Goal: Transaction & Acquisition: Purchase product/service

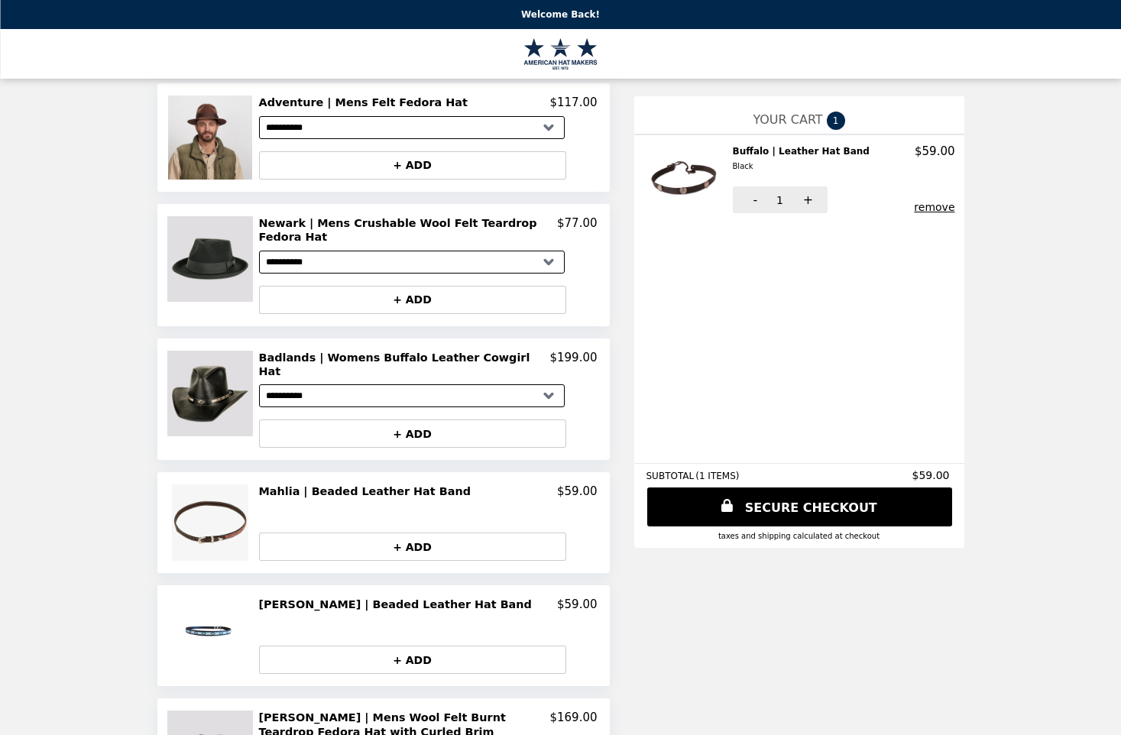
scroll to position [153, 0]
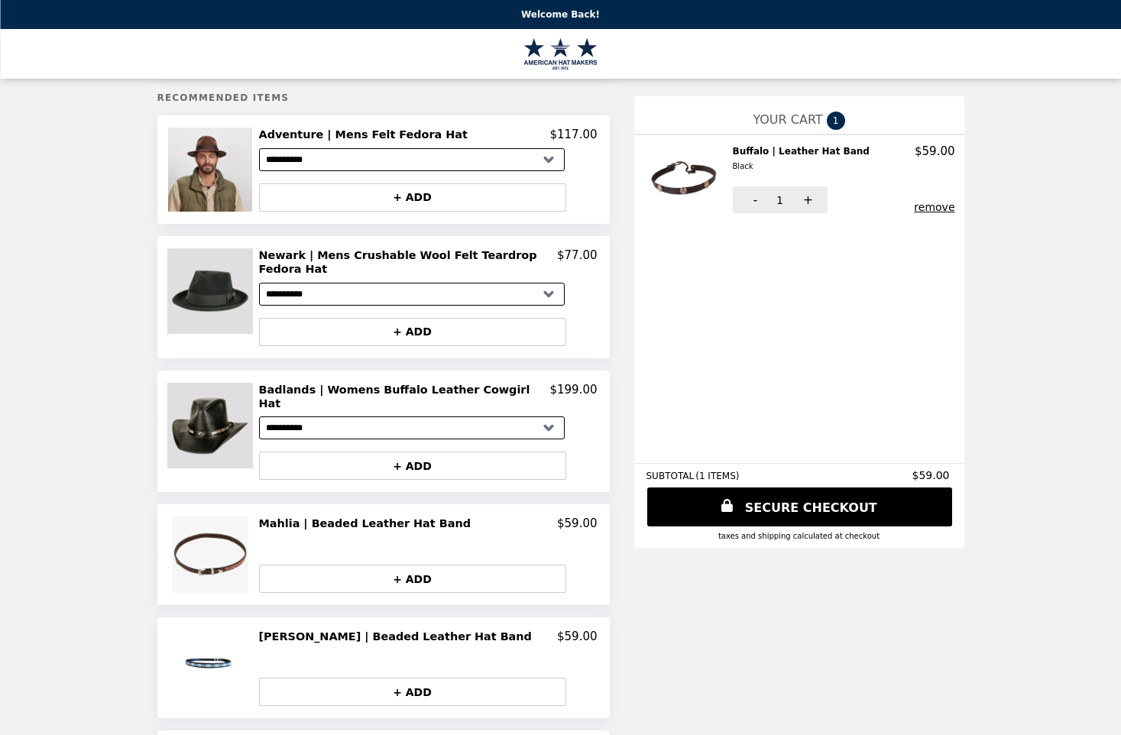
click at [545, 416] on select "**********" at bounding box center [412, 427] width 306 height 23
click at [207, 161] on img at bounding box center [211, 169] width 87 height 83
drag, startPoint x: 207, startPoint y: 161, endPoint x: 196, endPoint y: 176, distance: 18.5
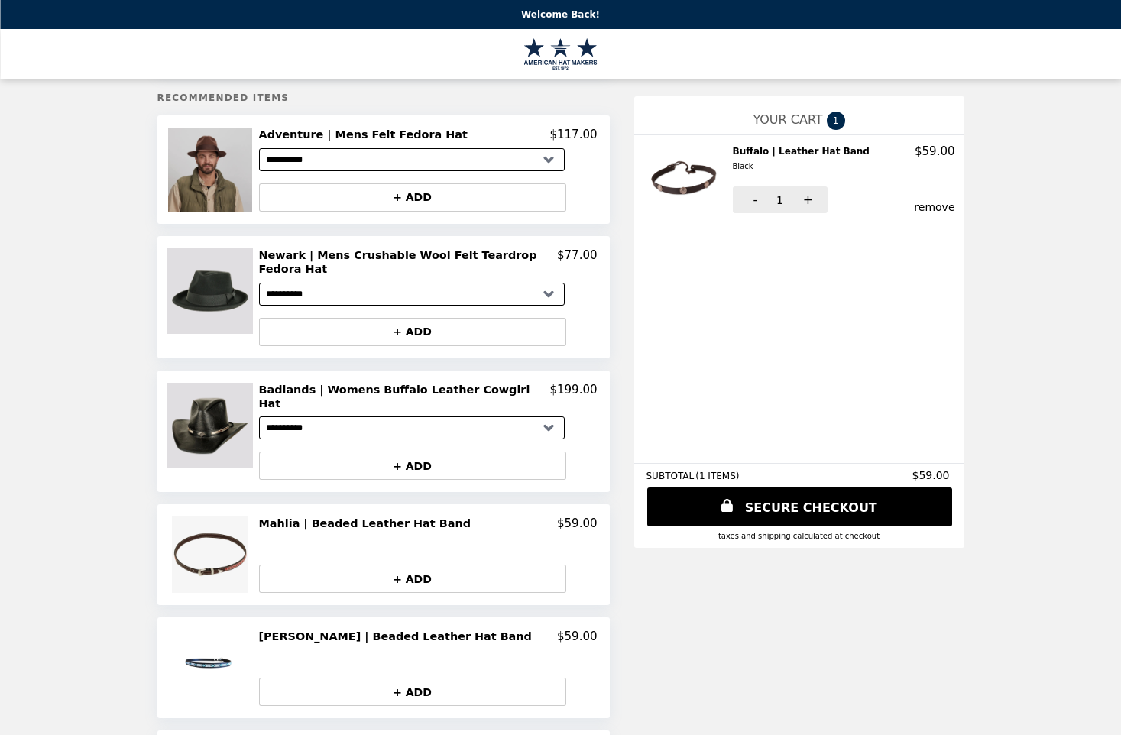
click at [196, 176] on img at bounding box center [211, 169] width 87 height 83
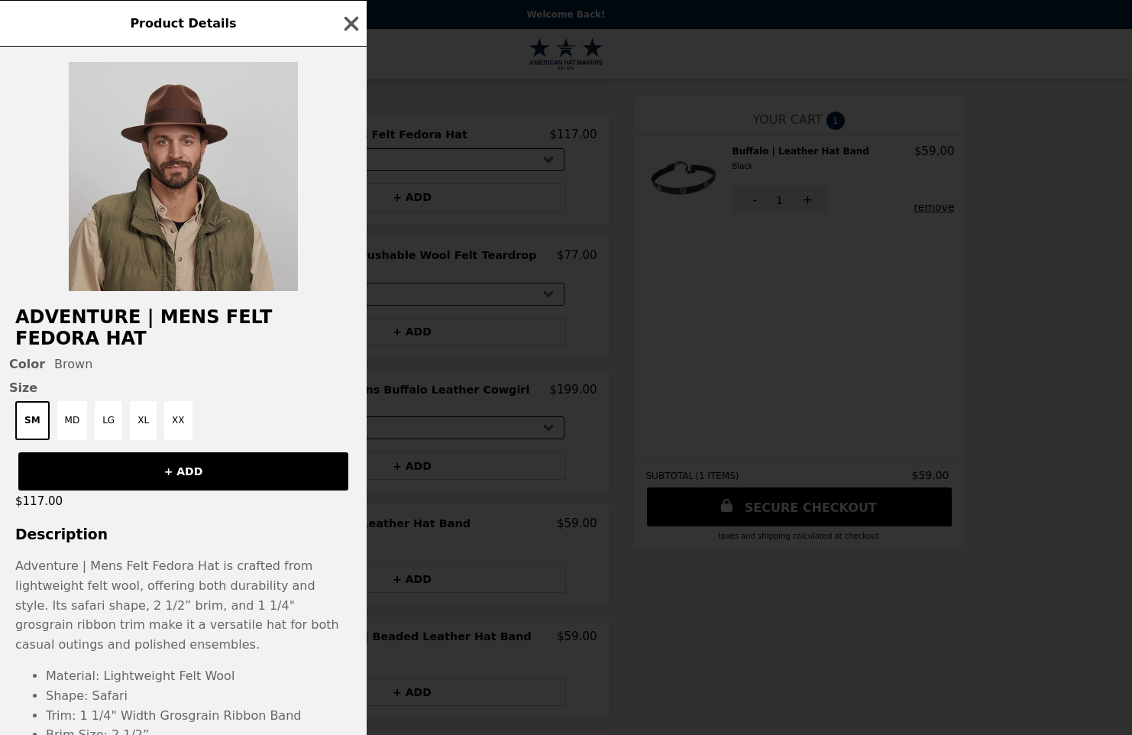
click at [195, 200] on img at bounding box center [183, 176] width 229 height 229
click at [179, 169] on img at bounding box center [183, 176] width 229 height 229
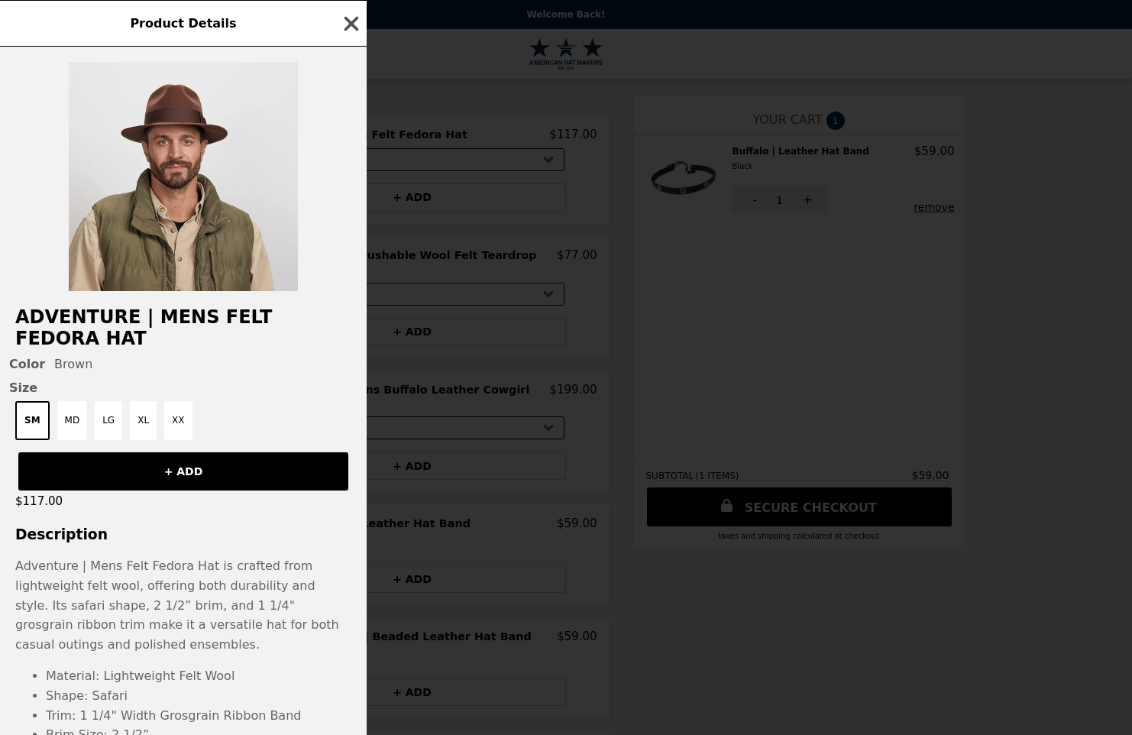
click at [344, 19] on icon "button" at bounding box center [351, 23] width 23 height 23
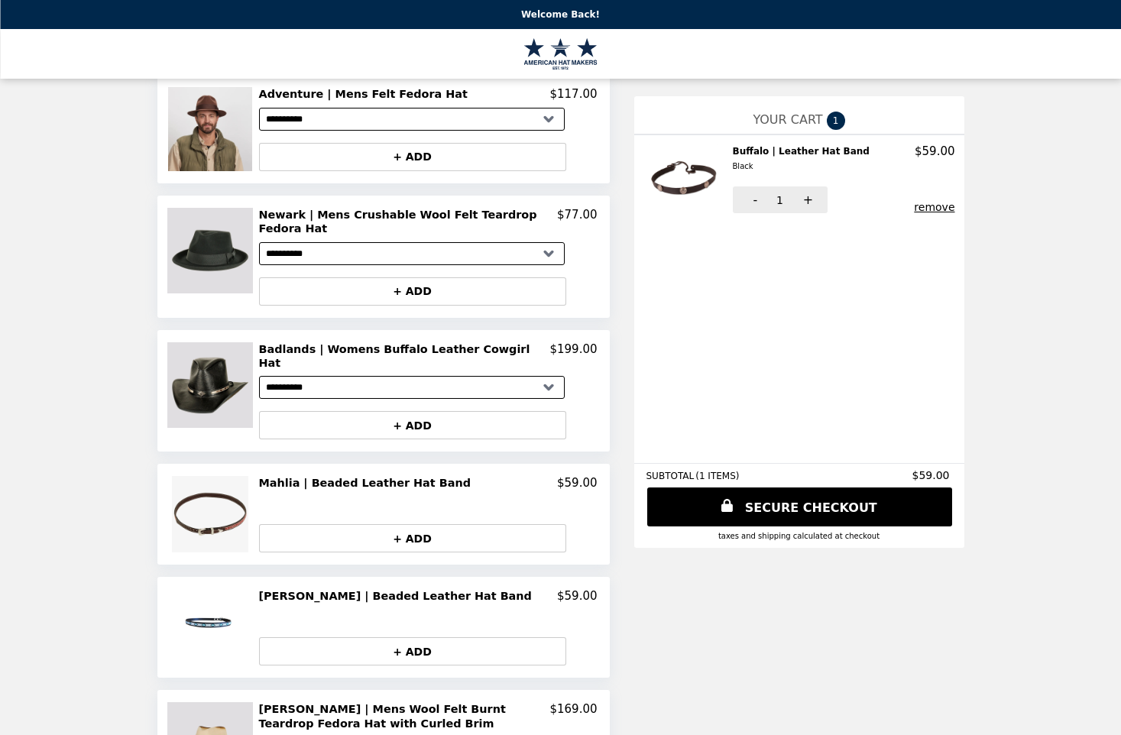
scroll to position [229, 0]
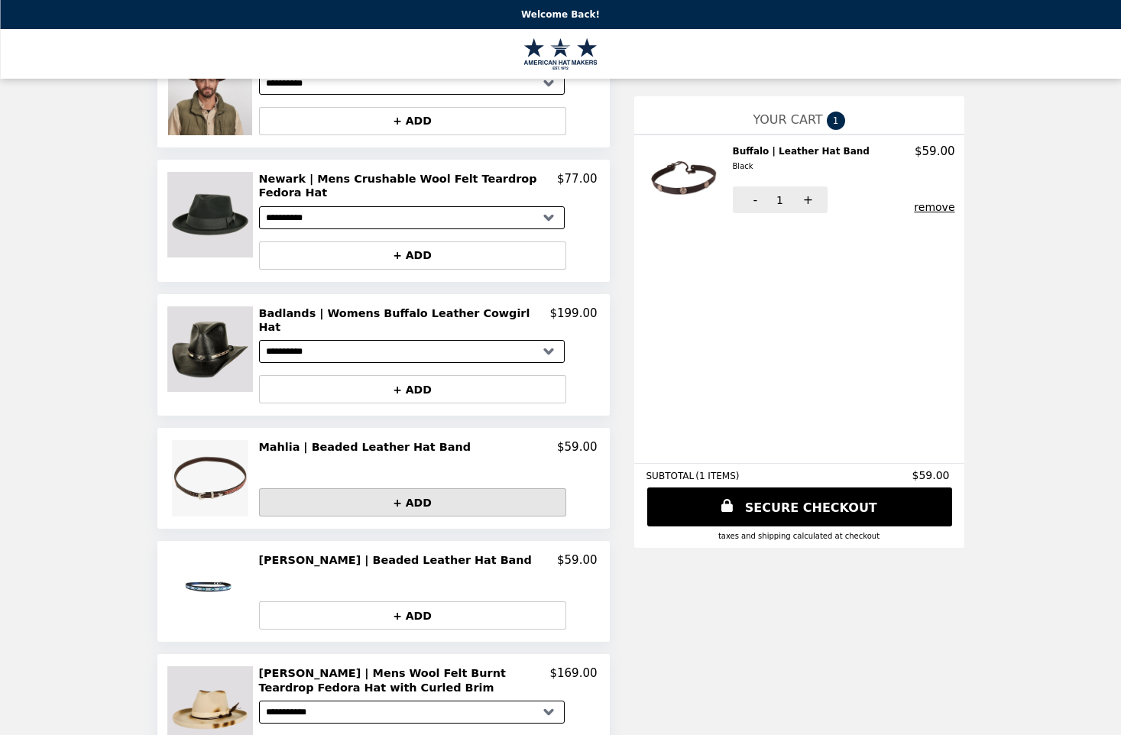
click at [287, 488] on button "+ ADD" at bounding box center [412, 502] width 307 height 28
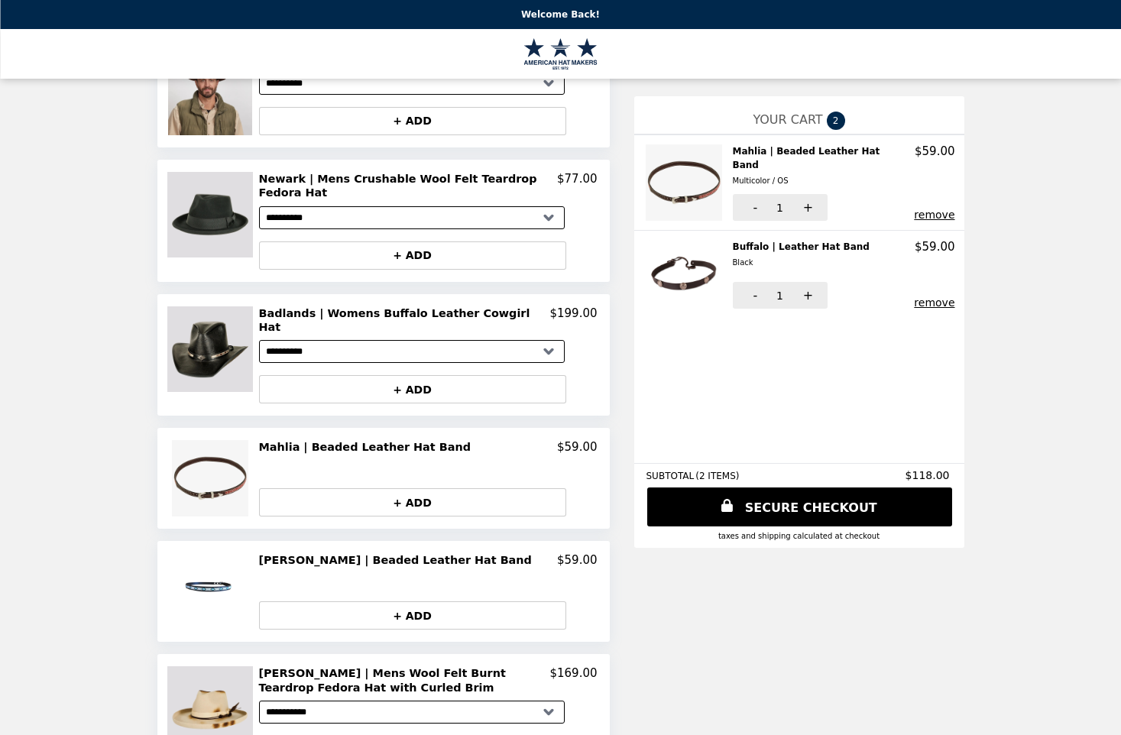
click at [930, 209] on button "remove" at bounding box center [934, 215] width 40 height 12
click at [930, 209] on div "remove" at bounding box center [891, 215] width 128 height 12
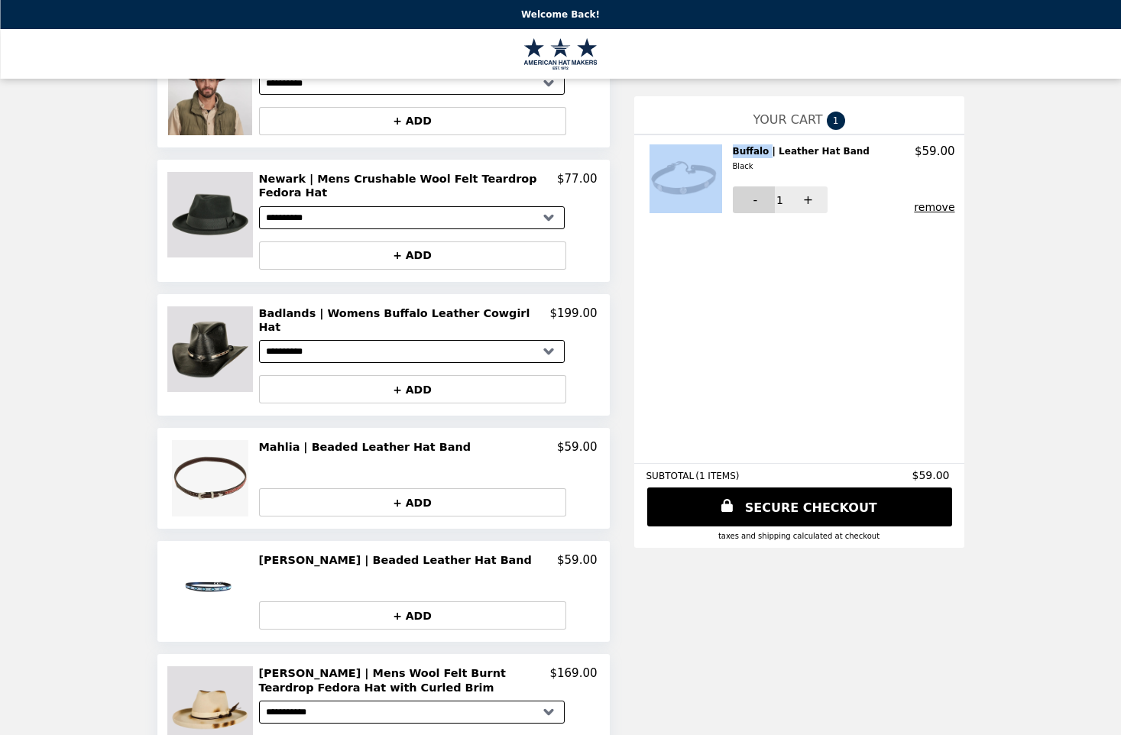
click at [755, 209] on button "-" at bounding box center [754, 199] width 42 height 27
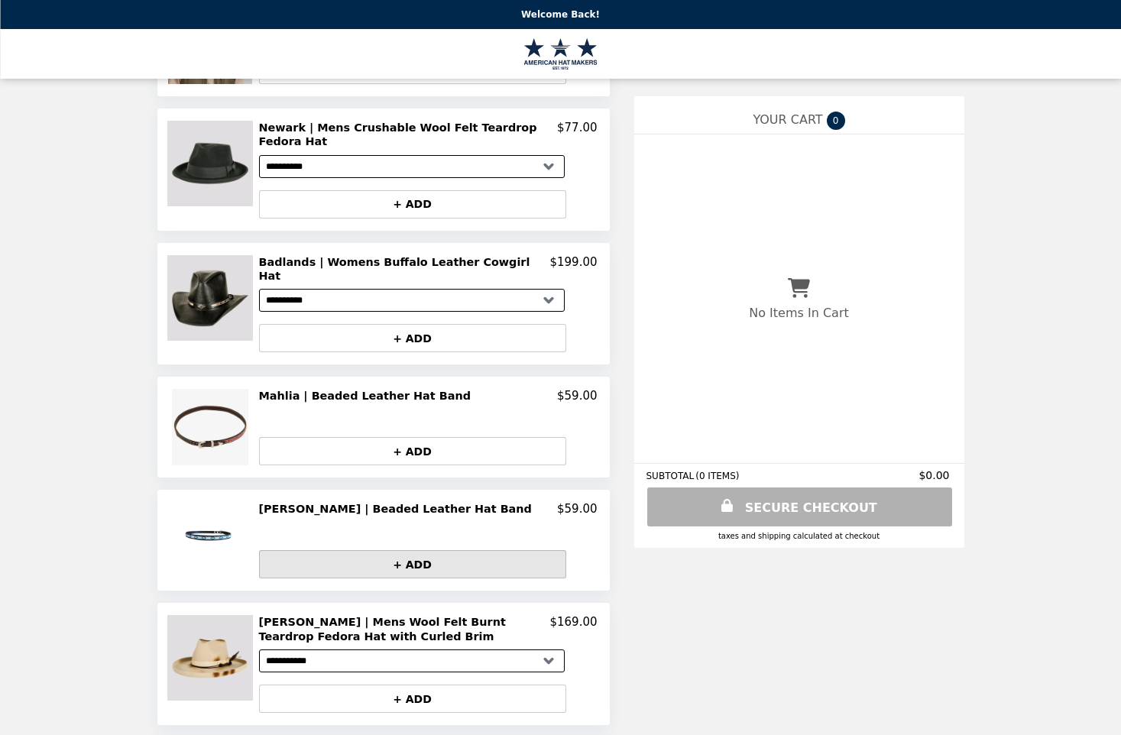
scroll to position [306, 0]
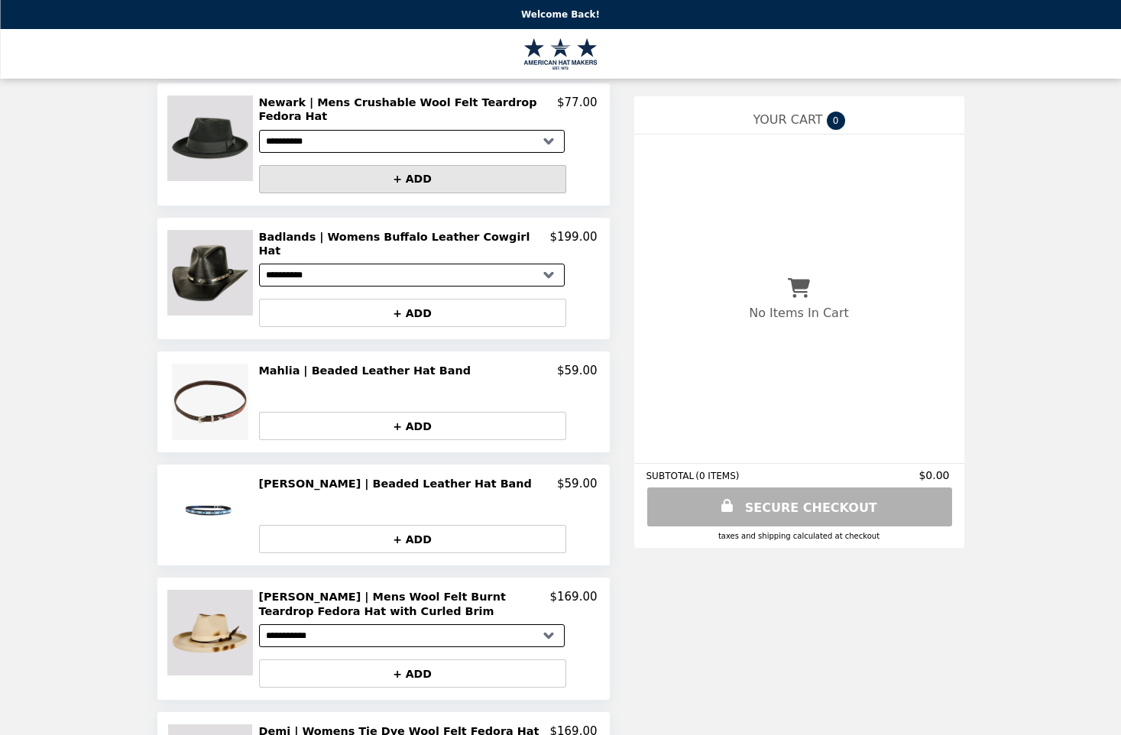
click at [415, 170] on button "+ ADD" at bounding box center [412, 179] width 307 height 28
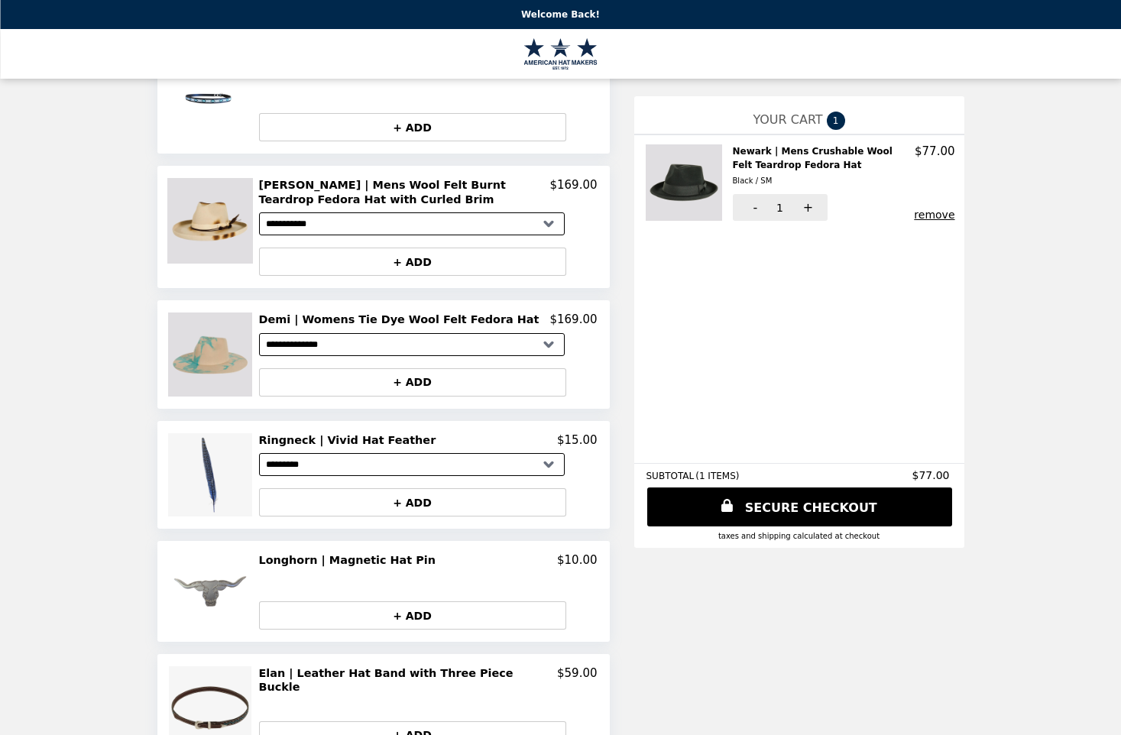
scroll to position [732, 0]
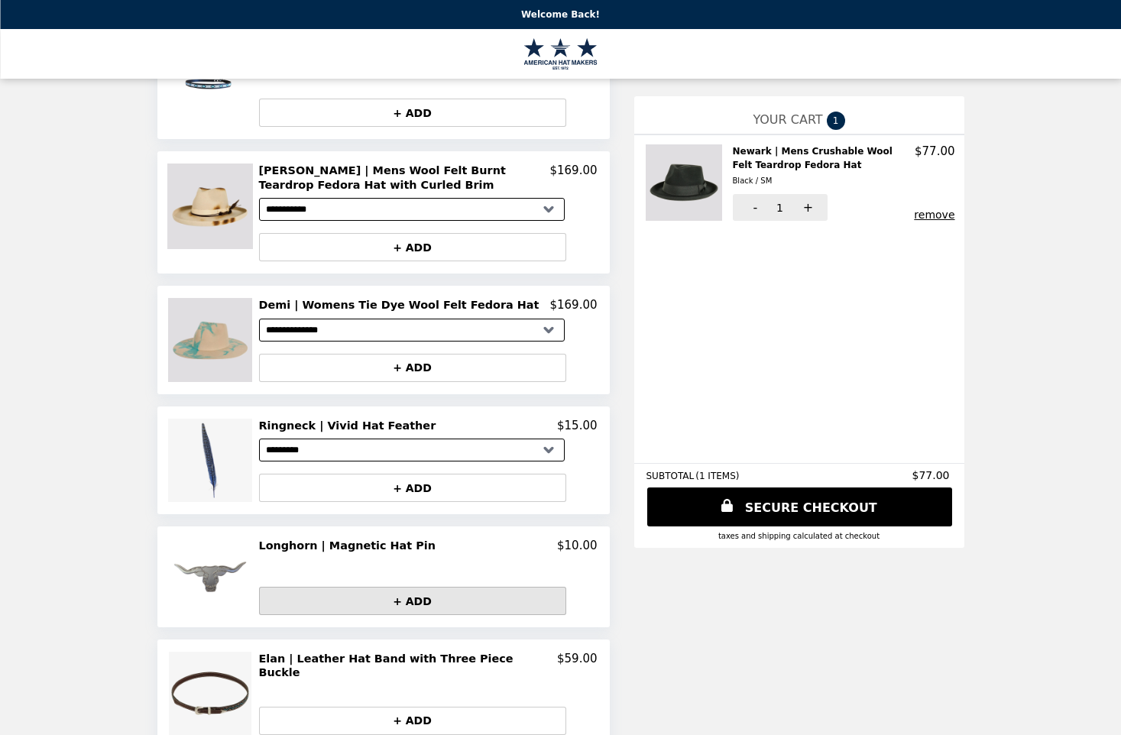
click at [428, 587] on button "+ ADD" at bounding box center [412, 601] width 307 height 28
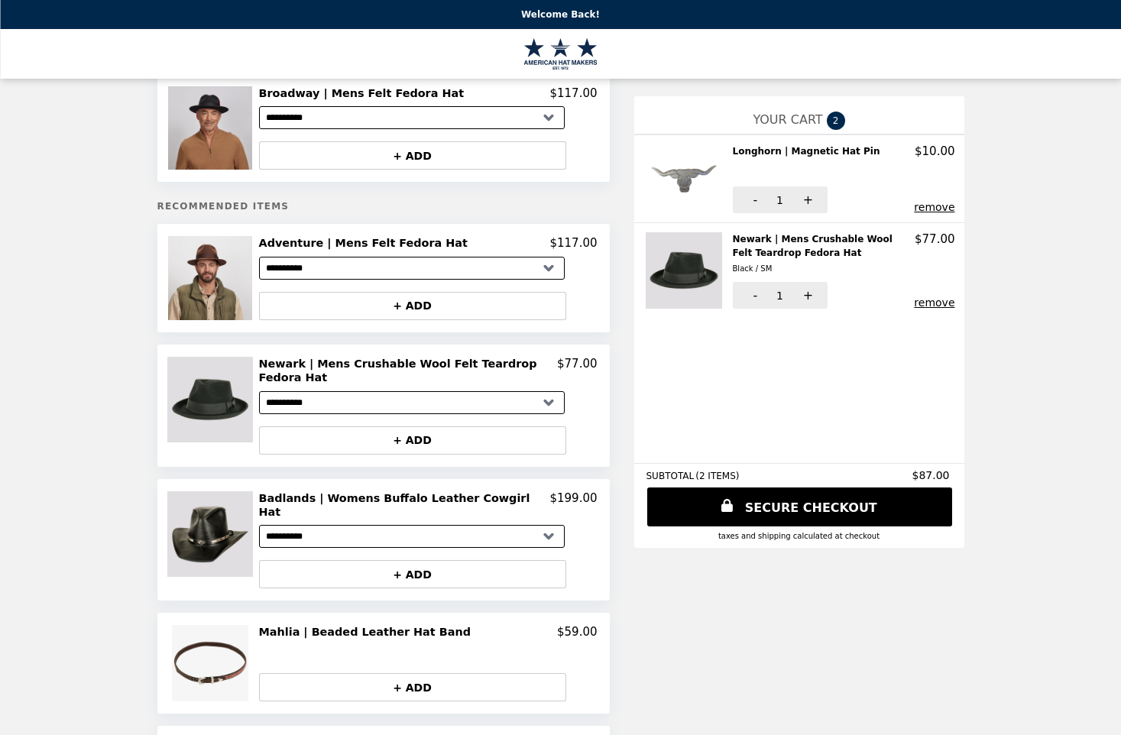
scroll to position [0, 0]
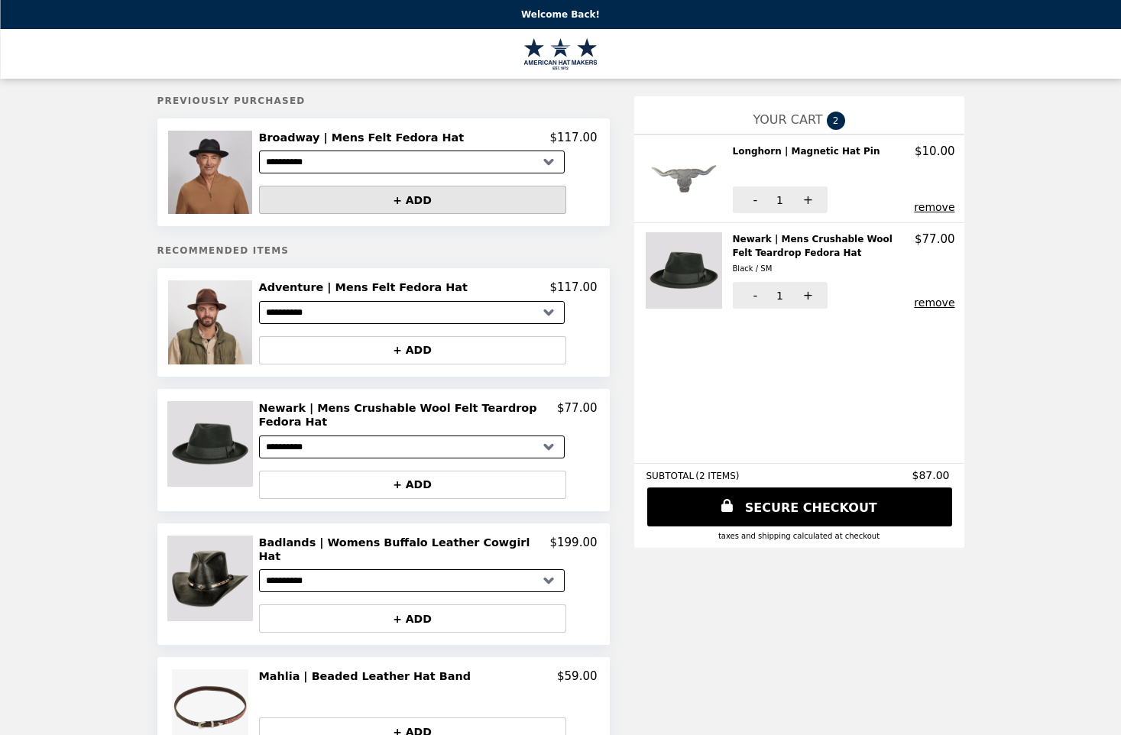
click at [419, 201] on button "+ ADD" at bounding box center [412, 200] width 307 height 28
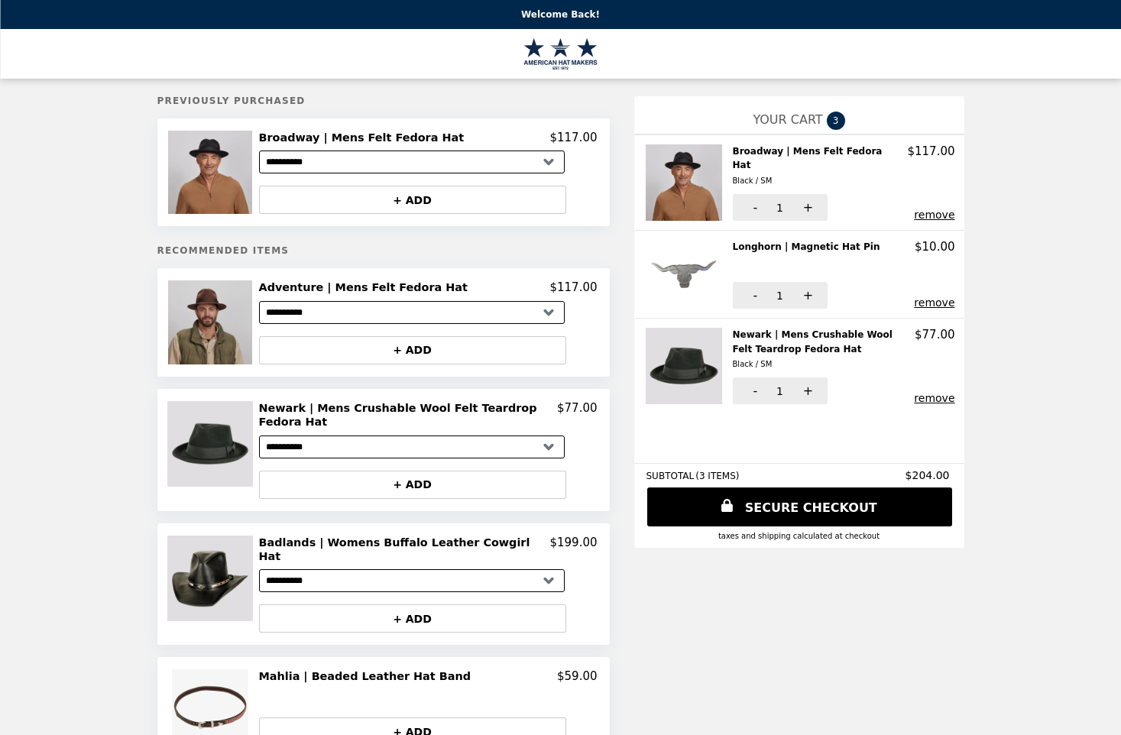
click at [222, 299] on img at bounding box center [211, 321] width 87 height 83
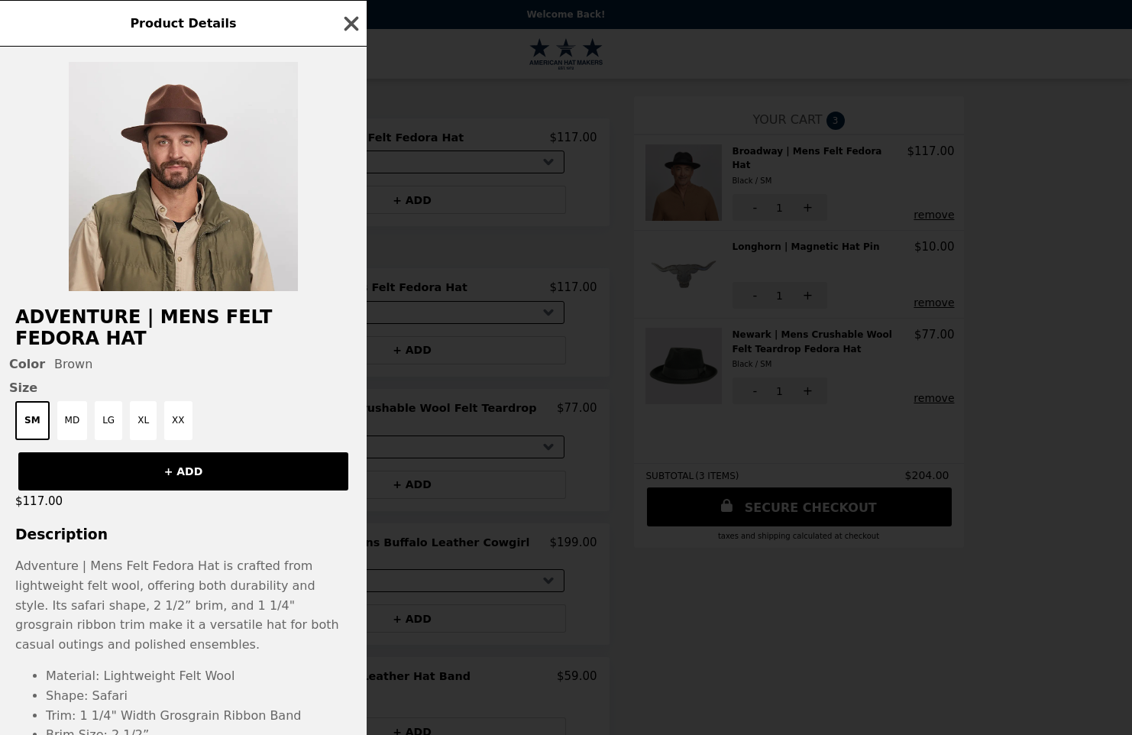
click at [351, 27] on icon "button" at bounding box center [351, 23] width 15 height 15
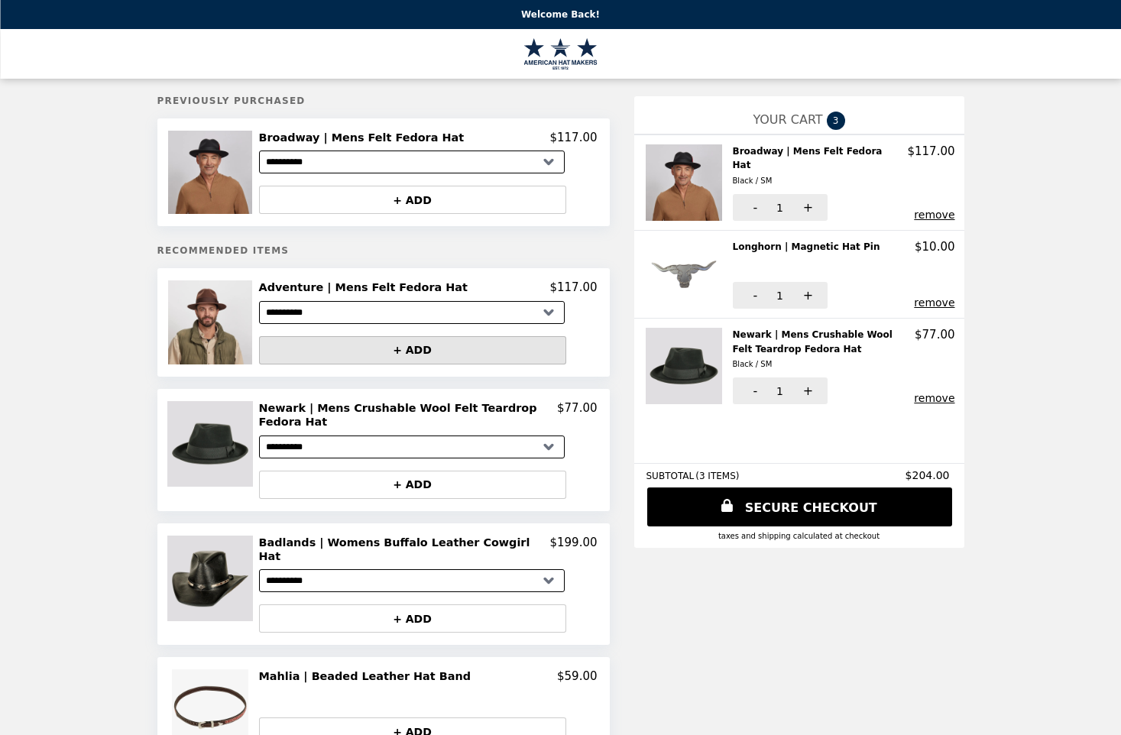
click at [414, 348] on button "+ ADD" at bounding box center [412, 350] width 307 height 28
